Goal: Find specific page/section: Find specific page/section

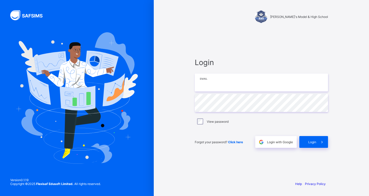
click at [248, 81] on input "email" at bounding box center [261, 82] width 133 height 18
type input "**********"
click at [264, 144] on span at bounding box center [322, 142] width 12 height 12
click at [245, 84] on input "email" at bounding box center [261, 82] width 133 height 18
paste input "**********"
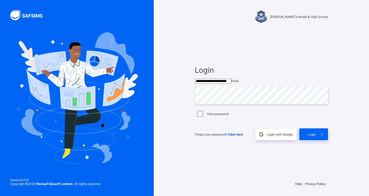
type input "**********"
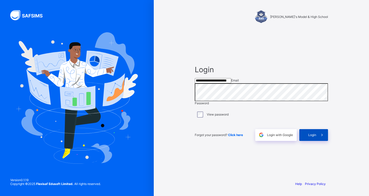
click at [309, 137] on span "Login" at bounding box center [312, 135] width 8 height 4
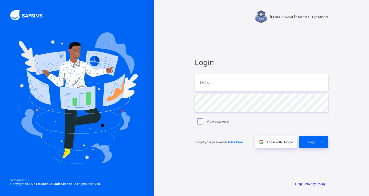
click at [345, 131] on div "Alvina's Model & High School Login Email Password View password Forgot your pas…" at bounding box center [261, 98] width 215 height 196
click at [223, 85] on input "email" at bounding box center [261, 82] width 133 height 18
paste input "**********"
type input "**********"
click at [323, 144] on icon at bounding box center [321, 142] width 5 height 5
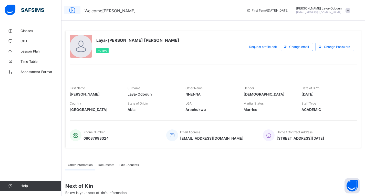
click at [71, 10] on icon at bounding box center [72, 10] width 9 height 7
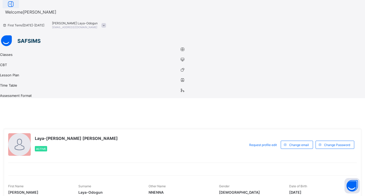
click at [15, 8] on icon at bounding box center [10, 4] width 9 height 7
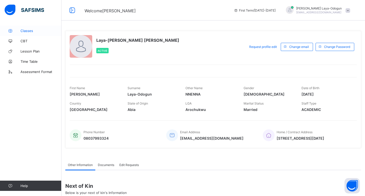
click at [28, 29] on span "Classes" at bounding box center [40, 31] width 41 height 4
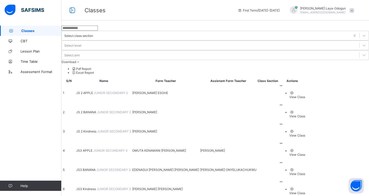
click at [305, 187] on ul "View Class" at bounding box center [292, 191] width 26 height 8
click at [34, 50] on span "Lesson Plan" at bounding box center [40, 51] width 41 height 4
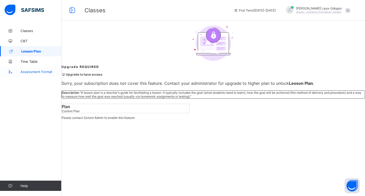
click at [50, 70] on span "Assessment Format" at bounding box center [40, 72] width 41 height 4
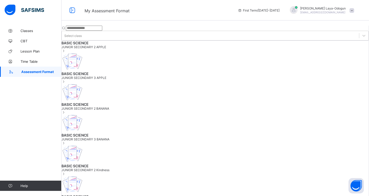
click at [121, 49] on span "JUNIOR SECONDARY 2 APPLE" at bounding box center [214, 47] width 307 height 4
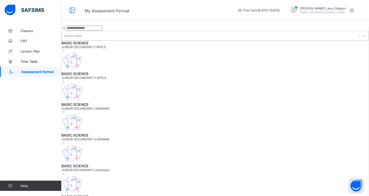
click at [115, 71] on span "BASIC SCIENCE" at bounding box center [214, 73] width 307 height 4
click at [118, 106] on span "JUNIOR SECONDARY 2 BANANA" at bounding box center [214, 108] width 307 height 4
click at [120, 137] on span "JUNIOR SECONDARY 3 BANANA" at bounding box center [214, 139] width 307 height 4
click at [118, 164] on span "BASIC SCIENCE" at bounding box center [214, 166] width 307 height 4
click at [115, 194] on span "BASIC SCIENCE" at bounding box center [214, 196] width 307 height 4
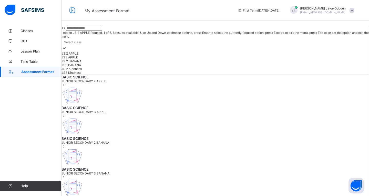
click at [81, 40] on div "Select class" at bounding box center [72, 42] width 17 height 4
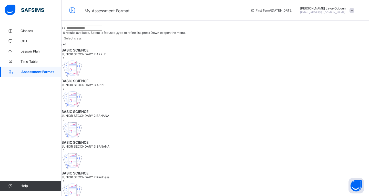
click at [61, 52] on span at bounding box center [61, 52] width 0 height 0
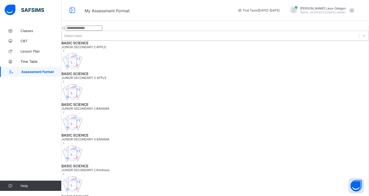
click at [61, 45] on span at bounding box center [61, 45] width 0 height 0
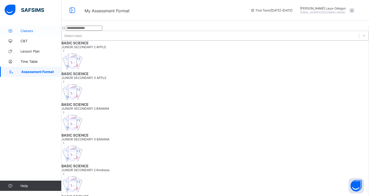
click at [25, 31] on span "Classes" at bounding box center [40, 31] width 41 height 4
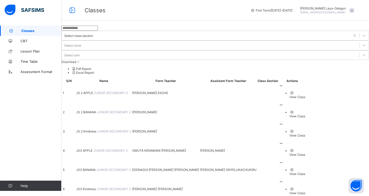
click at [189, 91] on div "MICHELLE UMWENI ESOHE" at bounding box center [165, 93] width 67 height 4
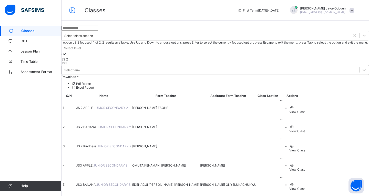
click at [81, 46] on div "Select level" at bounding box center [72, 48] width 17 height 4
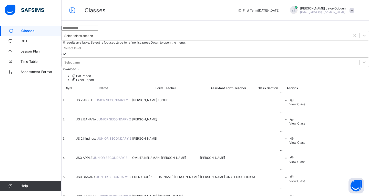
click at [81, 46] on div "Select level" at bounding box center [72, 48] width 17 height 4
click at [359, 58] on div at bounding box center [363, 62] width 9 height 9
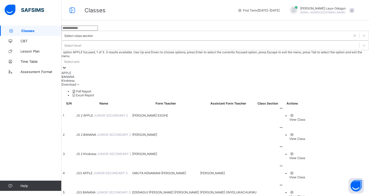
click at [67, 65] on div at bounding box center [64, 68] width 5 height 6
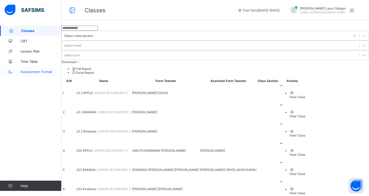
click at [37, 71] on span "Assessment Format" at bounding box center [40, 72] width 41 height 4
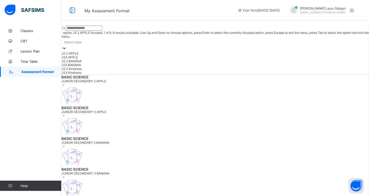
click at [67, 46] on icon at bounding box center [64, 48] width 5 height 5
click at [140, 51] on div "JS 2 APPLE" at bounding box center [214, 53] width 307 height 4
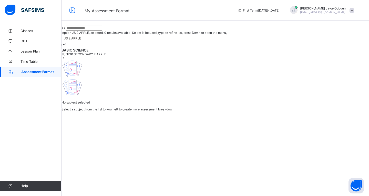
click at [102, 28] on input "text" at bounding box center [84, 28] width 36 height 5
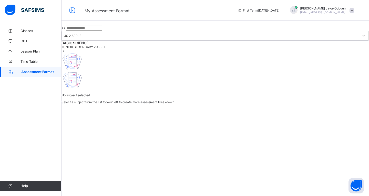
click at [61, 45] on span at bounding box center [61, 45] width 0 height 0
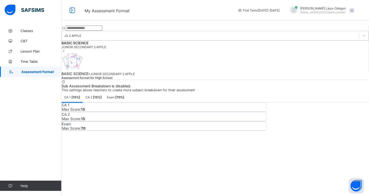
click at [104, 92] on div "CA 2 [ 15 %]" at bounding box center [94, 97] width 22 height 10
click at [350, 9] on span at bounding box center [351, 10] width 5 height 5
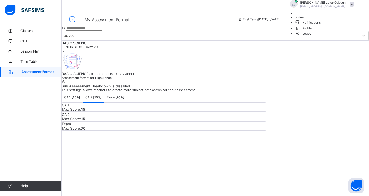
click at [350, 7] on span at bounding box center [351, 4] width 5 height 5
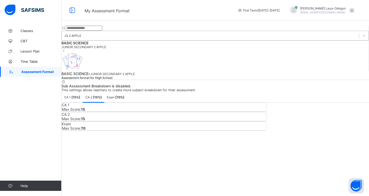
click at [359, 31] on div at bounding box center [363, 35] width 9 height 9
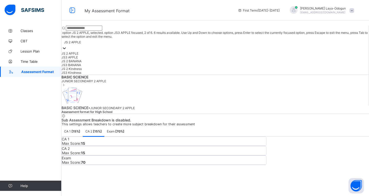
click at [147, 55] on div "JS3 APPLE" at bounding box center [214, 57] width 307 height 4
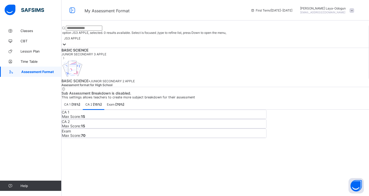
click at [67, 42] on div at bounding box center [64, 45] width 5 height 6
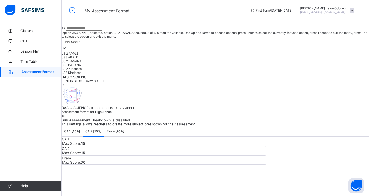
click at [144, 59] on div "JS 2 BANANA" at bounding box center [214, 61] width 307 height 4
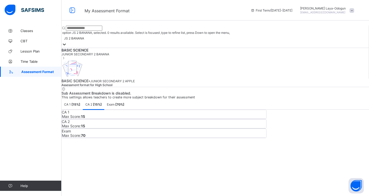
click at [84, 36] on div "JS 2 BANANA" at bounding box center [74, 38] width 20 height 4
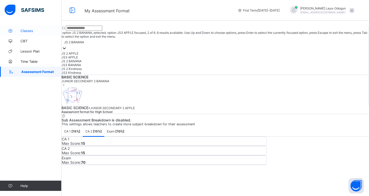
click at [24, 32] on span "Classes" at bounding box center [40, 31] width 41 height 4
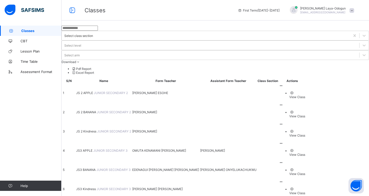
click at [132, 93] on div at bounding box center [132, 93] width 0 height 0
click at [305, 91] on ul "View Class" at bounding box center [292, 95] width 26 height 8
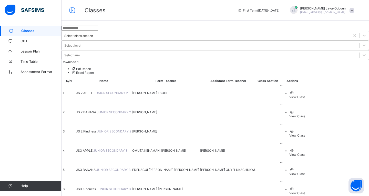
click at [103, 91] on span "JUNIOR SECONDARY 2" at bounding box center [111, 93] width 34 height 4
click at [283, 84] on icon at bounding box center [281, 86] width 4 height 4
click at [26, 41] on span "CBT" at bounding box center [40, 41] width 41 height 4
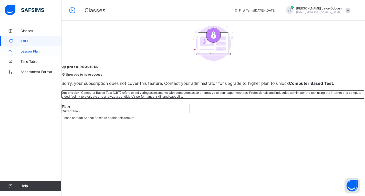
click at [25, 51] on span "Lesson Plan" at bounding box center [40, 51] width 41 height 4
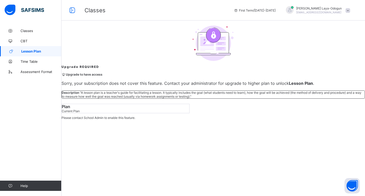
click at [34, 49] on span "Lesson Plan" at bounding box center [41, 51] width 40 height 4
click at [35, 61] on span "Time Table" at bounding box center [40, 61] width 41 height 4
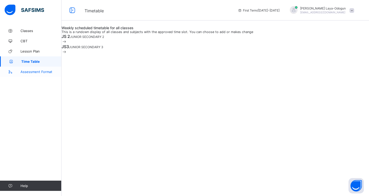
click at [36, 71] on span "Assessment Format" at bounding box center [40, 72] width 41 height 4
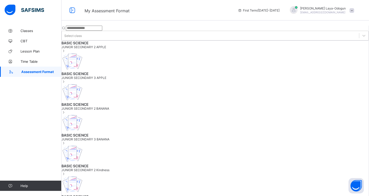
click at [104, 49] on span "JUNIOR SECONDARY 2 APPLE" at bounding box center [214, 47] width 307 height 4
click at [117, 49] on span "JUNIOR SECONDARY 2 APPLE" at bounding box center [214, 47] width 307 height 4
click at [355, 182] on button "Open asap" at bounding box center [355, 185] width 15 height 15
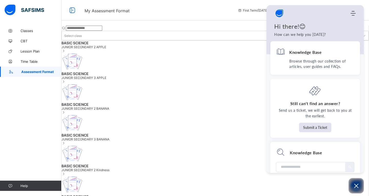
click at [9, 6] on img at bounding box center [24, 10] width 39 height 11
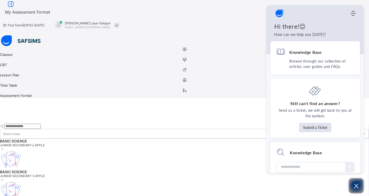
drag, startPoint x: 357, startPoint y: 180, endPoint x: 356, endPoint y: 183, distance: 2.6
click at [357, 182] on button "Open asap" at bounding box center [355, 185] width 15 height 15
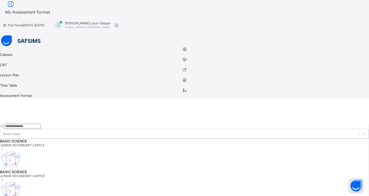
click at [121, 21] on div "Nelly Laya-Odogun nellyodogun123@gmail.com" at bounding box center [85, 25] width 72 height 8
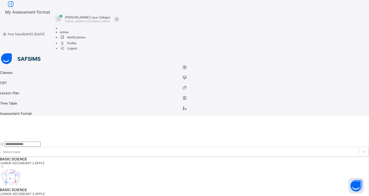
click at [77, 51] on span "Logout" at bounding box center [69, 48] width 18 height 5
